Goal: Task Accomplishment & Management: Use online tool/utility

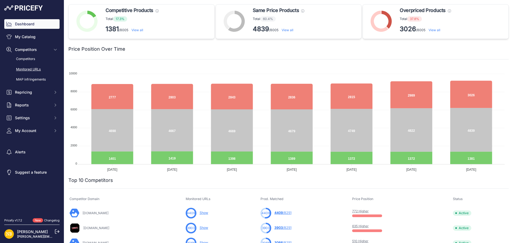
click at [37, 67] on link "Monitored URLs" at bounding box center [31, 69] width 55 height 9
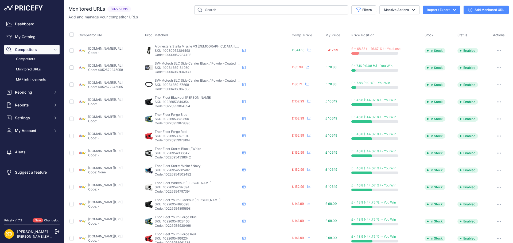
click at [436, 8] on button "Import / Export" at bounding box center [441, 10] width 37 height 9
click at [434, 29] on div "Export" at bounding box center [441, 31] width 43 height 10
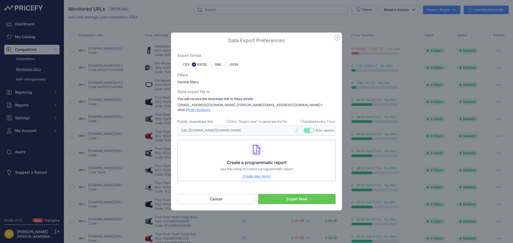
click at [294, 198] on button "Export Now" at bounding box center [296, 199] width 77 height 10
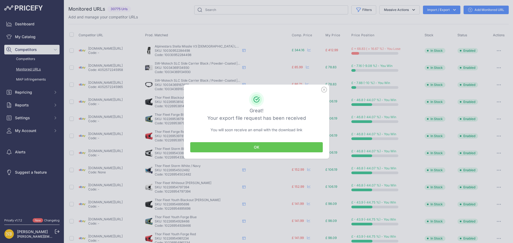
click at [242, 146] on button "OK" at bounding box center [256, 147] width 133 height 10
